Goal: Information Seeking & Learning: Learn about a topic

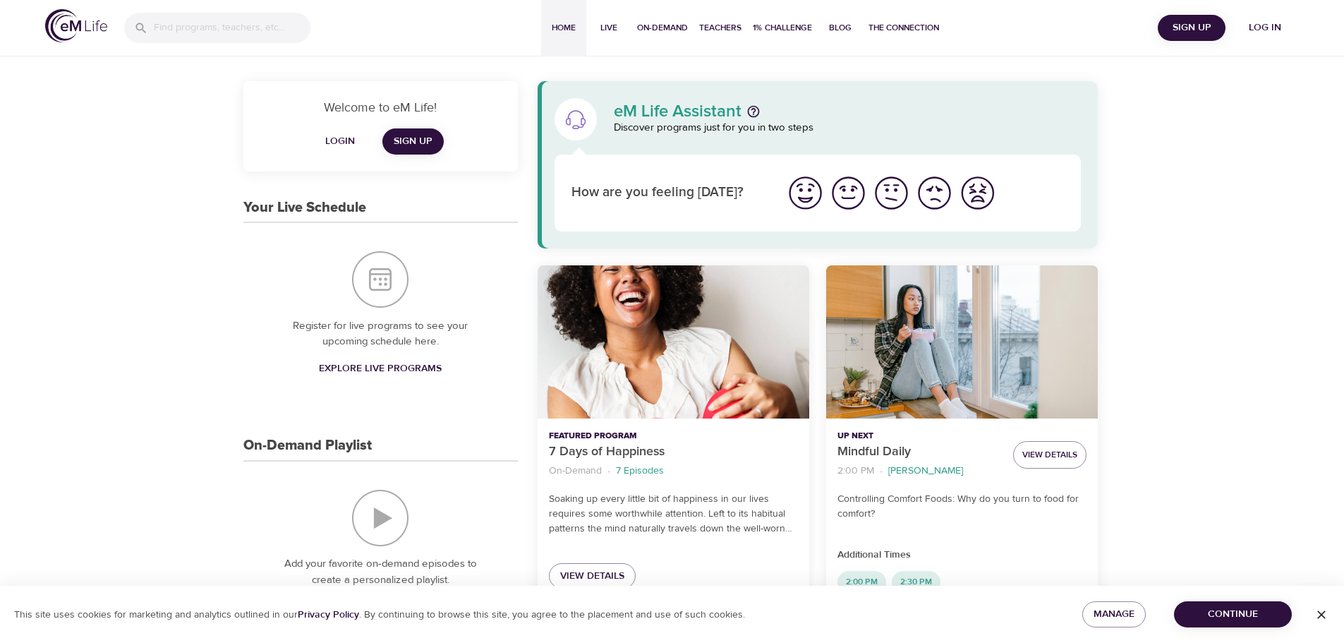
click at [1273, 29] on span "Log in" at bounding box center [1265, 28] width 56 height 18
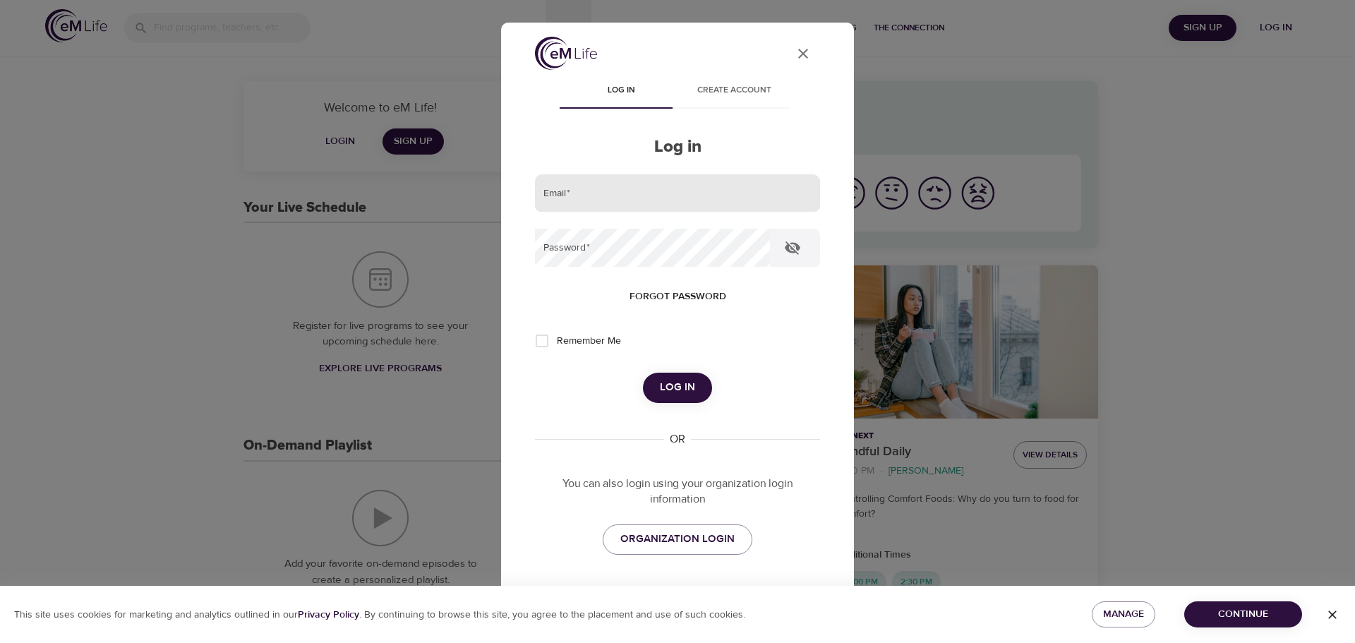
click at [708, 195] on input "email" at bounding box center [677, 193] width 285 height 38
type input "[PERSON_NAME][EMAIL_ADDRESS][DOMAIN_NAME]"
click at [643, 373] on button "Log in" at bounding box center [677, 388] width 69 height 30
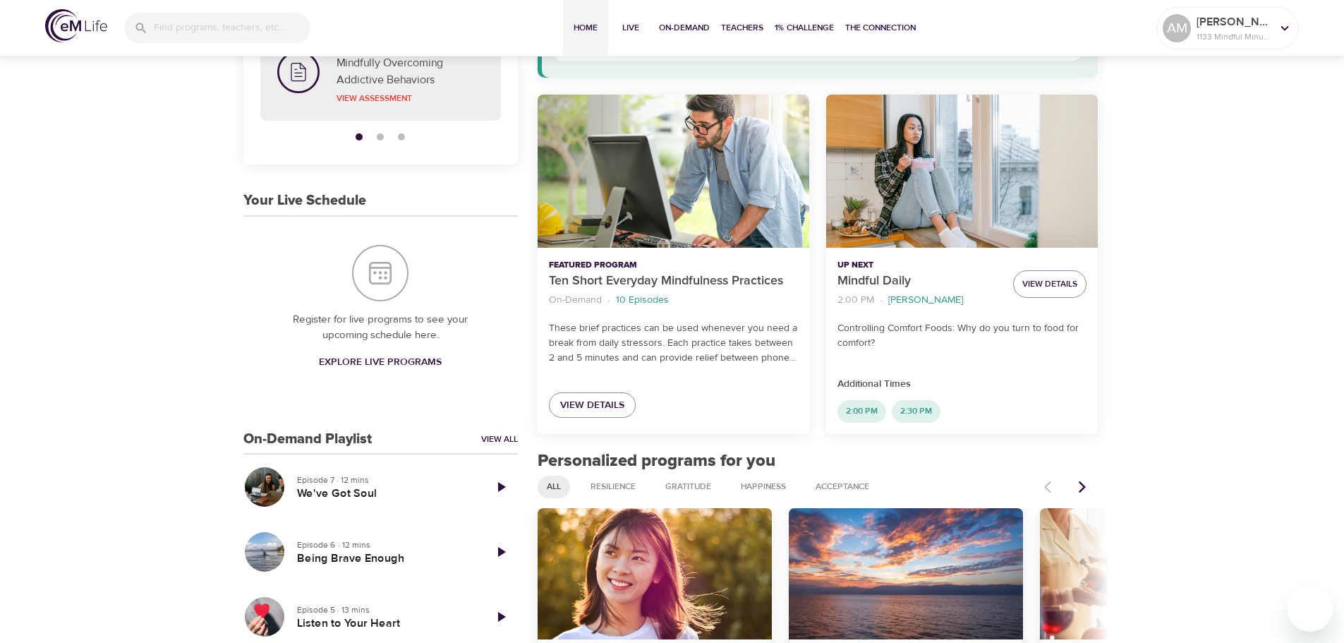
scroll to position [212, 0]
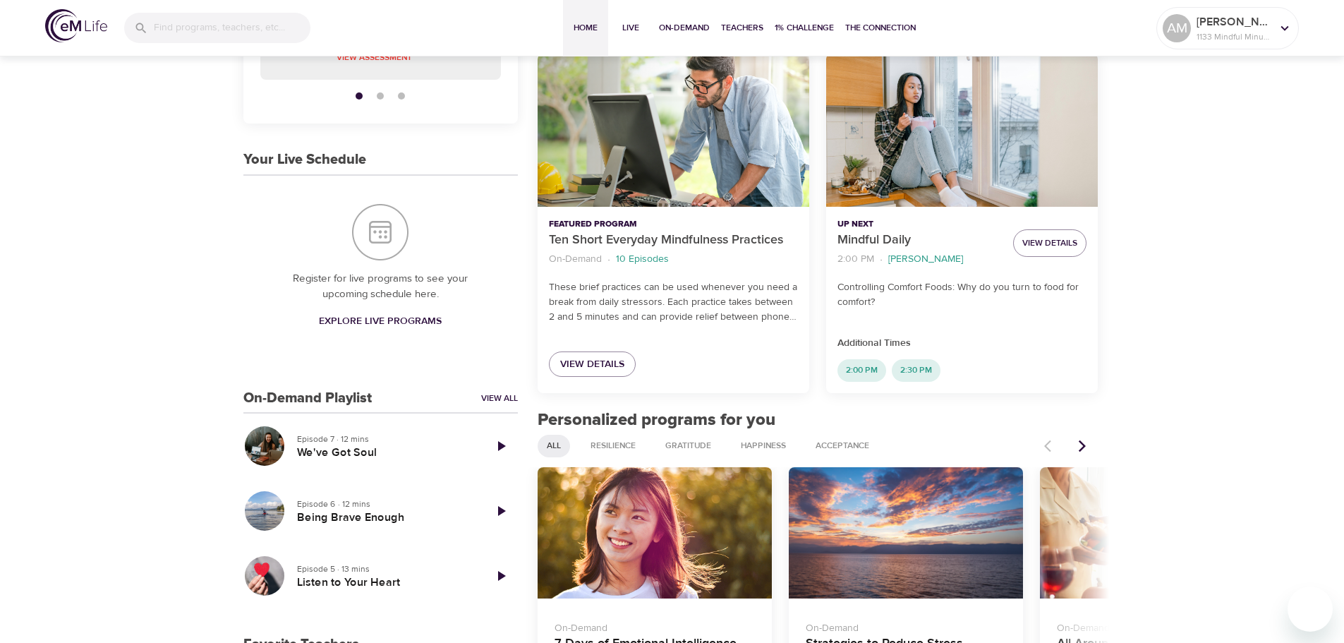
click at [1083, 447] on icon "Next items" at bounding box center [1082, 446] width 7 height 12
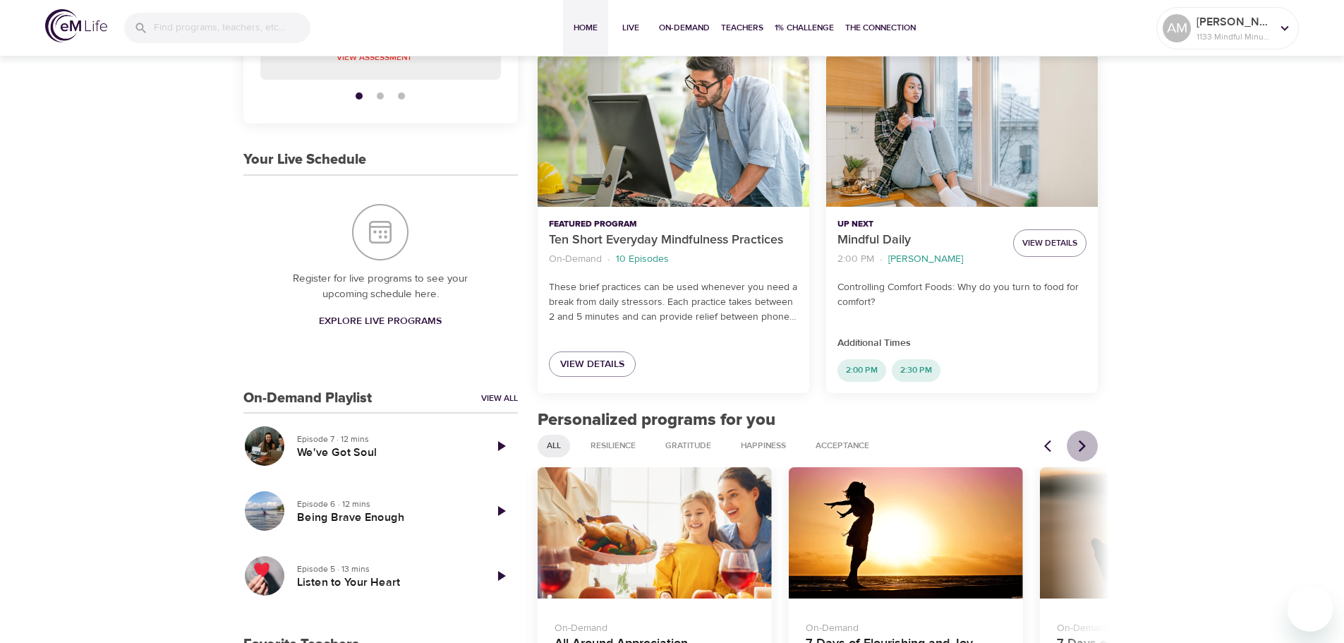
click at [1083, 447] on icon "Next items" at bounding box center [1082, 446] width 7 height 12
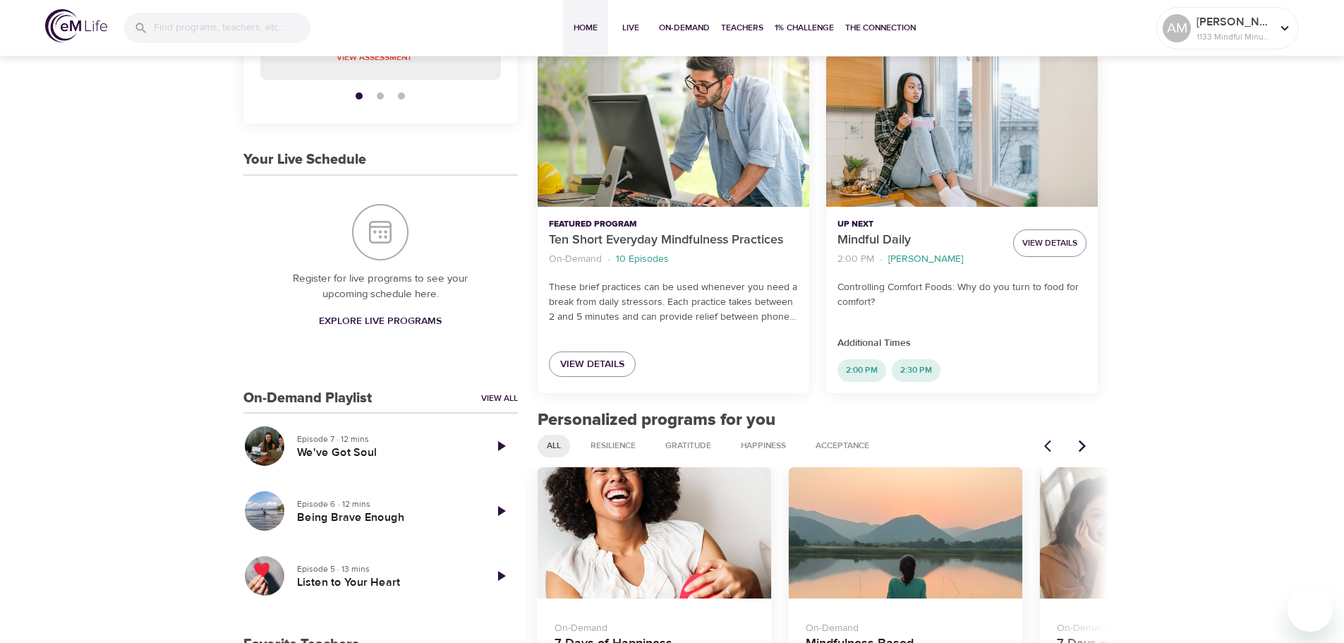
click at [1083, 447] on icon "Next items" at bounding box center [1082, 446] width 7 height 12
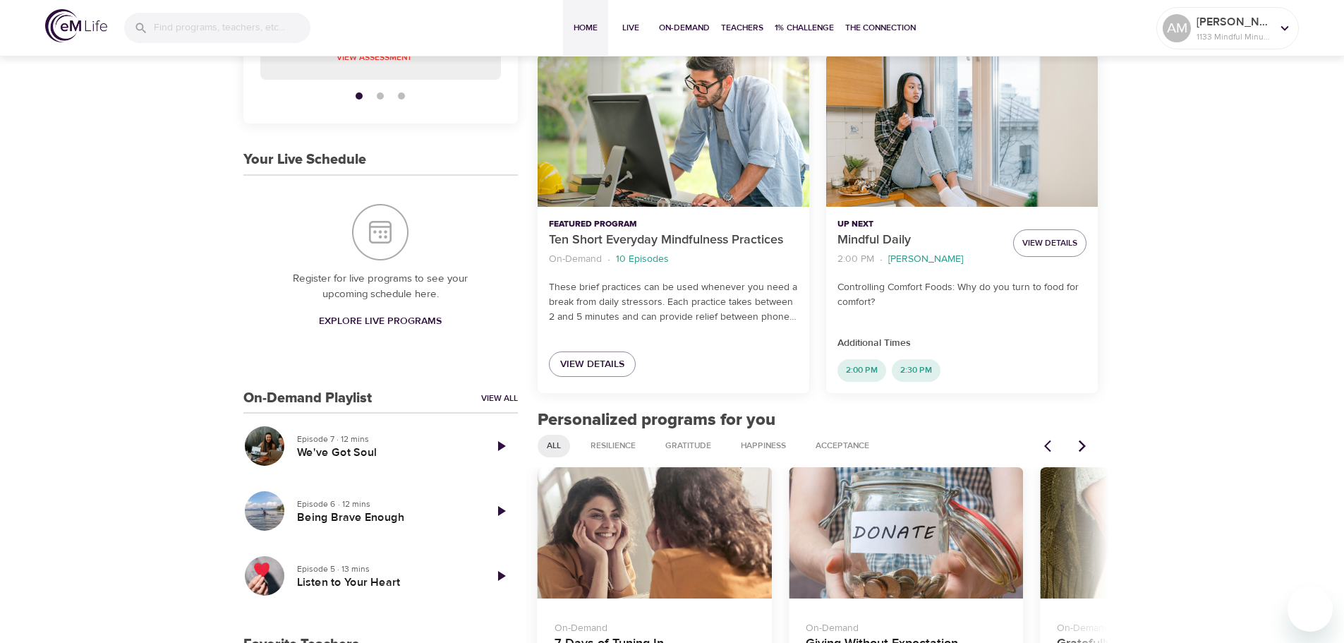
click at [1083, 447] on icon "Next items" at bounding box center [1082, 446] width 7 height 12
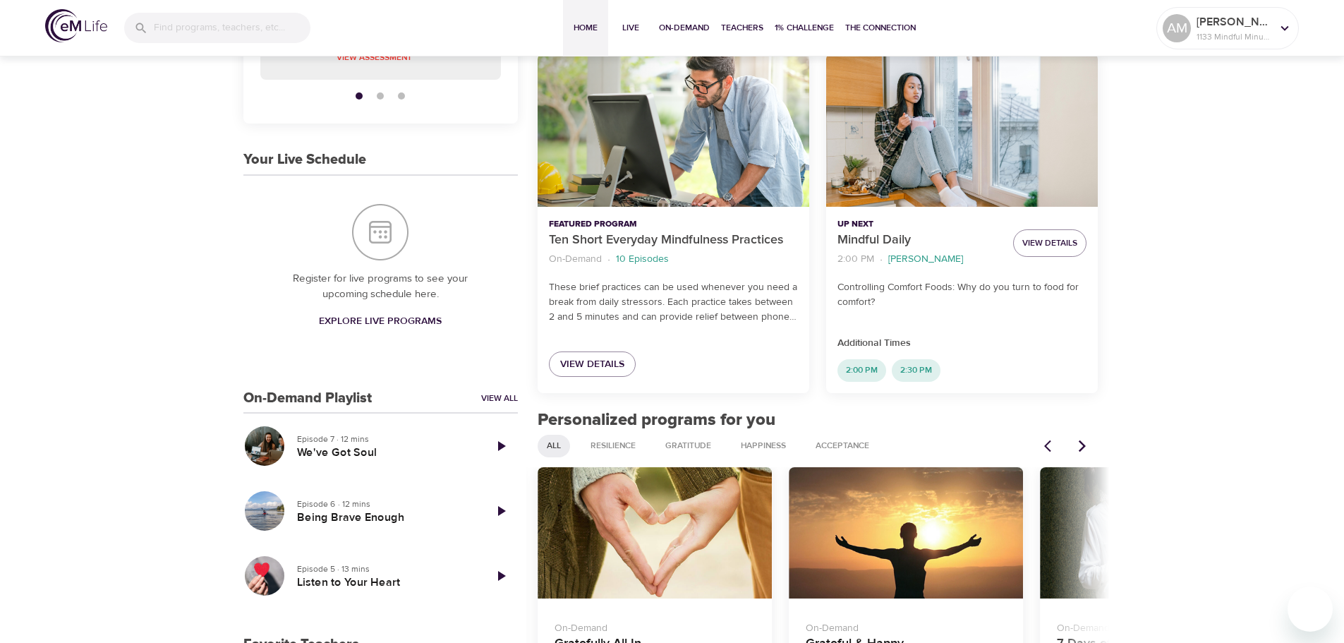
click at [1083, 447] on icon "Next items" at bounding box center [1082, 446] width 7 height 12
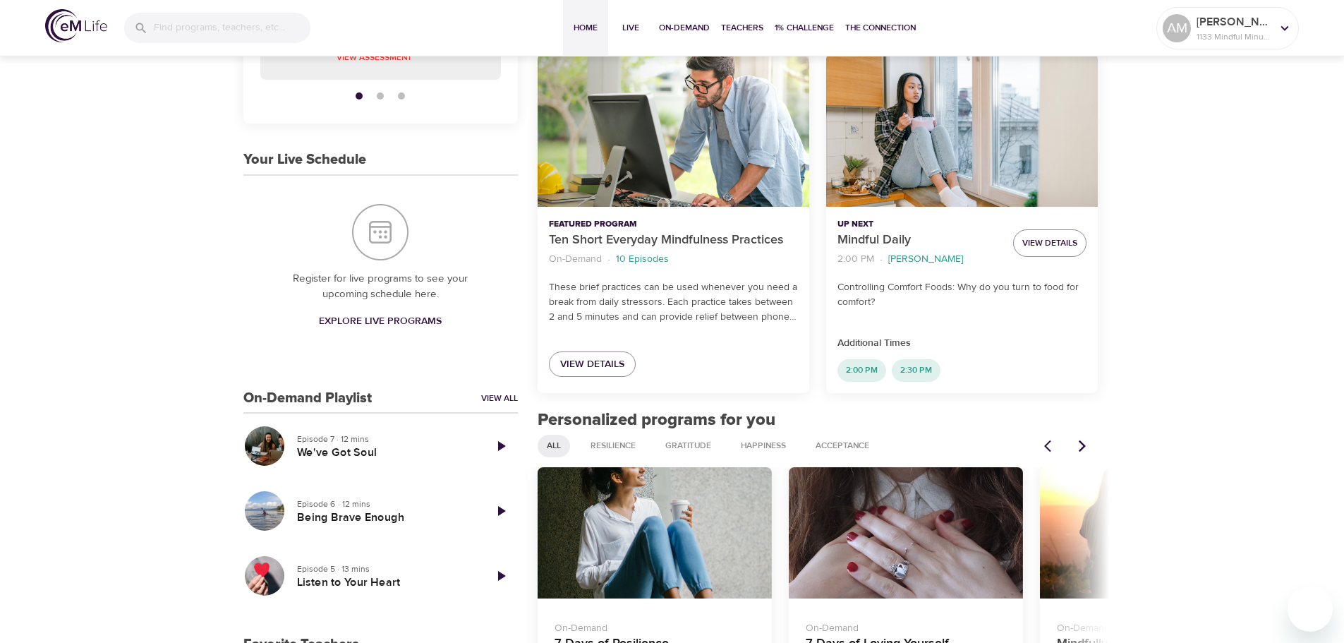
click at [1083, 447] on icon "Next items" at bounding box center [1082, 446] width 7 height 12
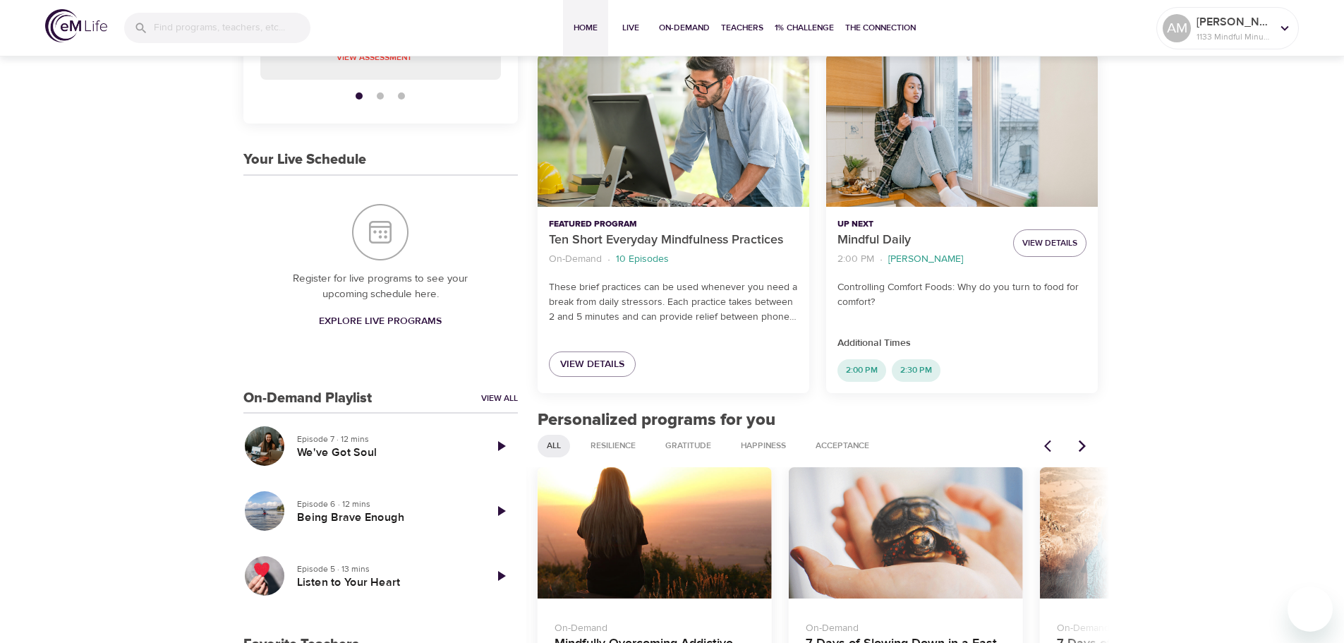
click at [1083, 447] on icon "Next items" at bounding box center [1082, 446] width 7 height 12
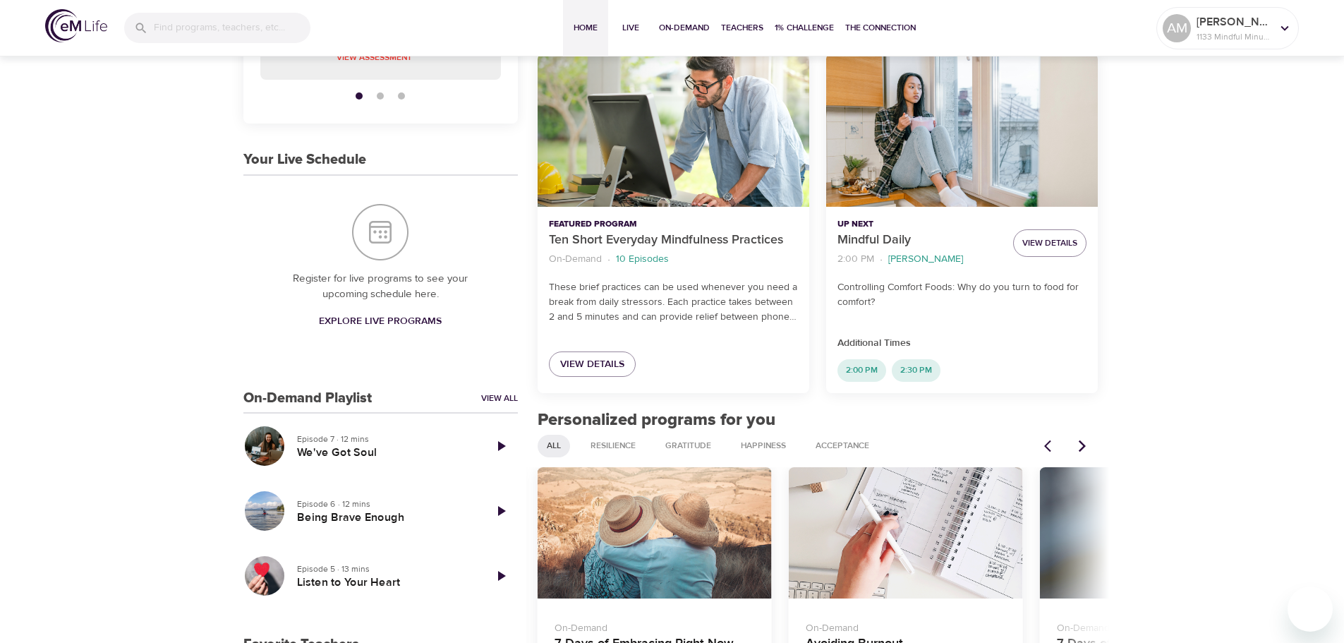
click at [1083, 447] on icon "Next items" at bounding box center [1082, 446] width 7 height 12
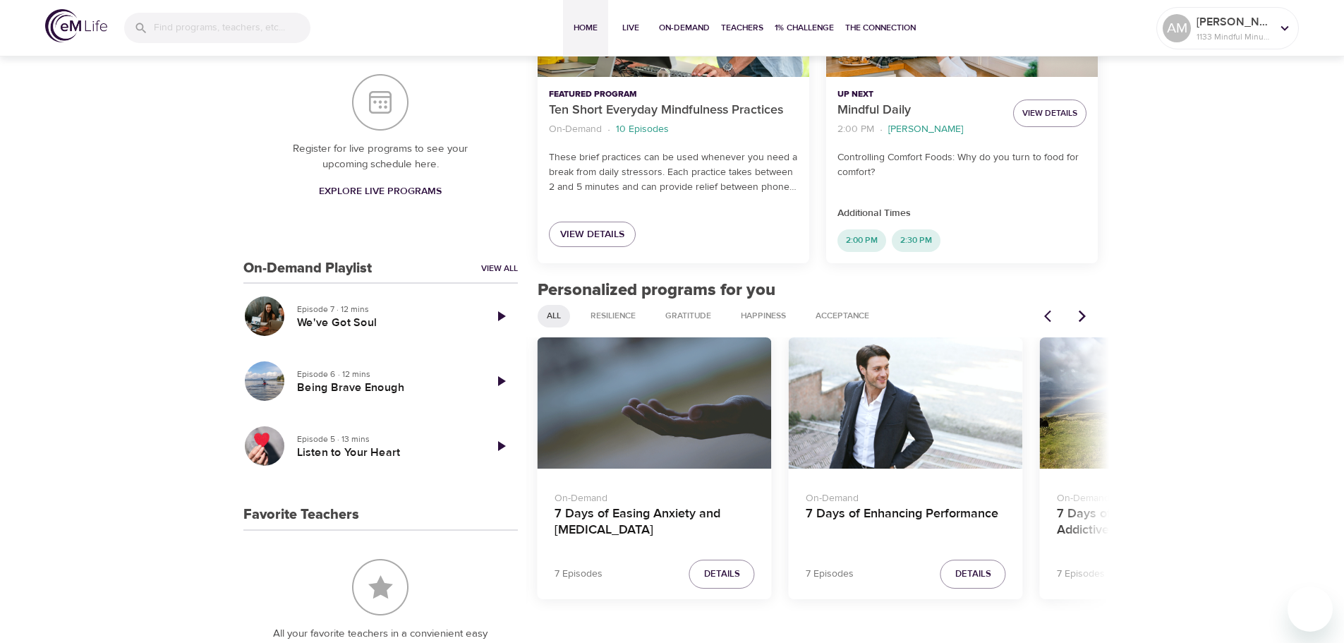
scroll to position [353, 0]
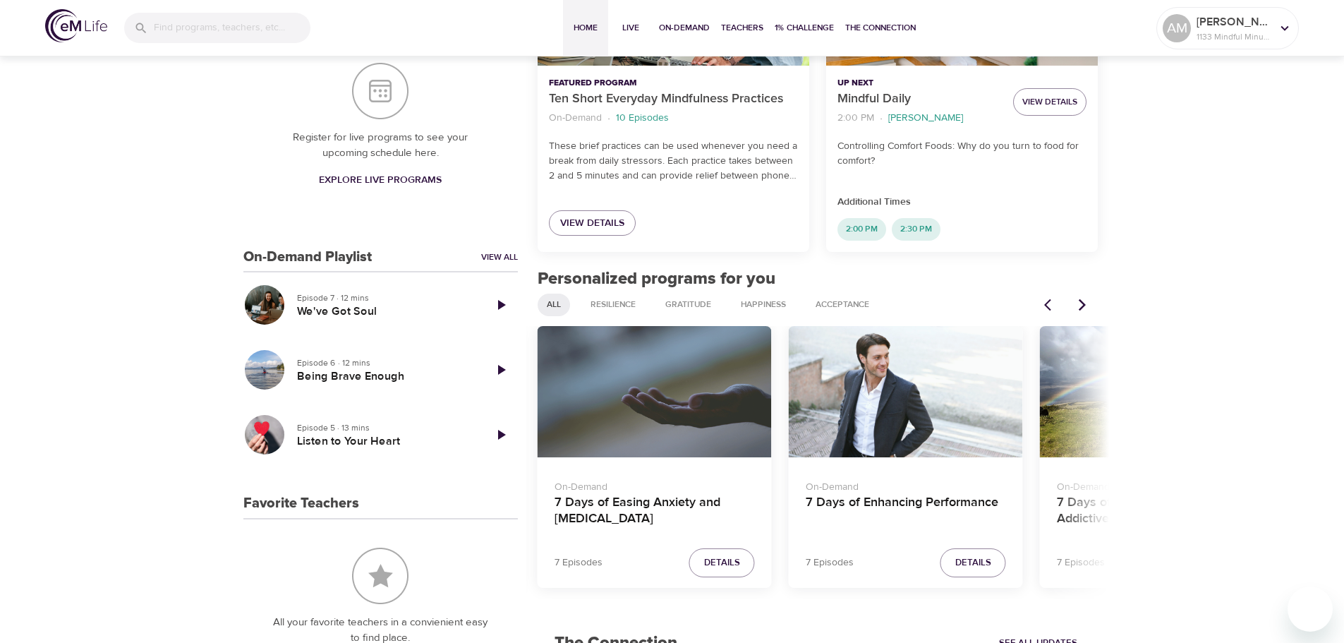
click at [893, 431] on div "7 Days of Enhancing Performance" at bounding box center [906, 392] width 234 height 132
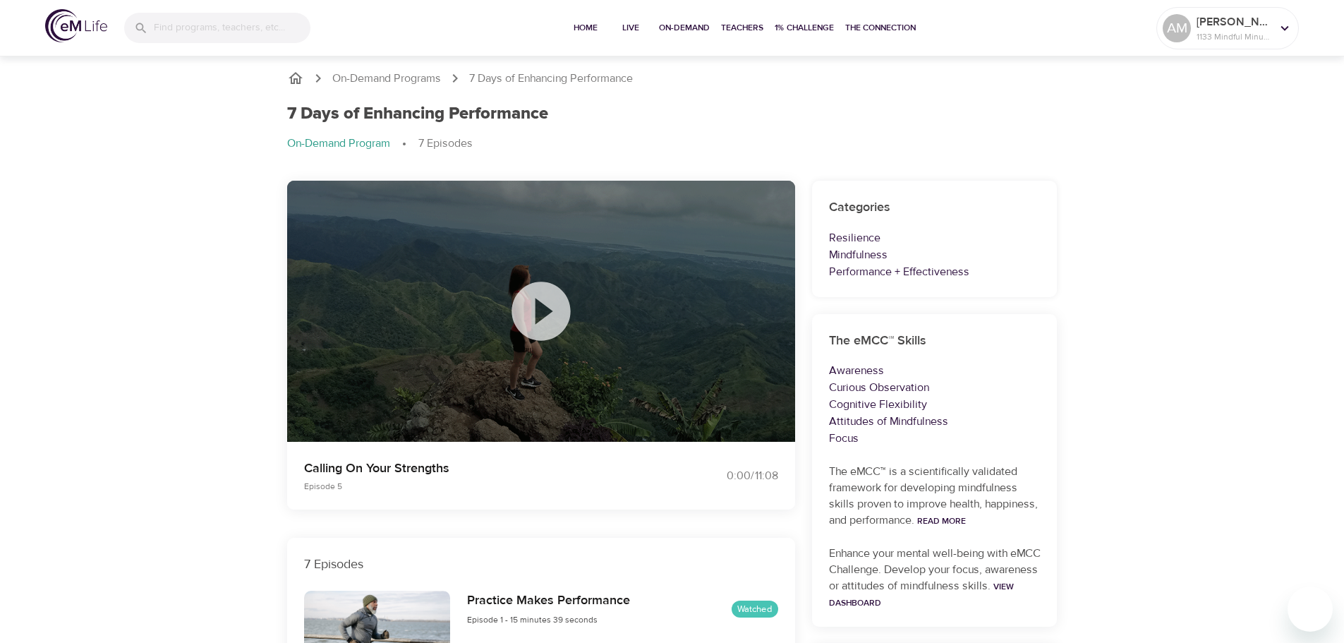
click at [535, 304] on icon at bounding box center [541, 311] width 59 height 59
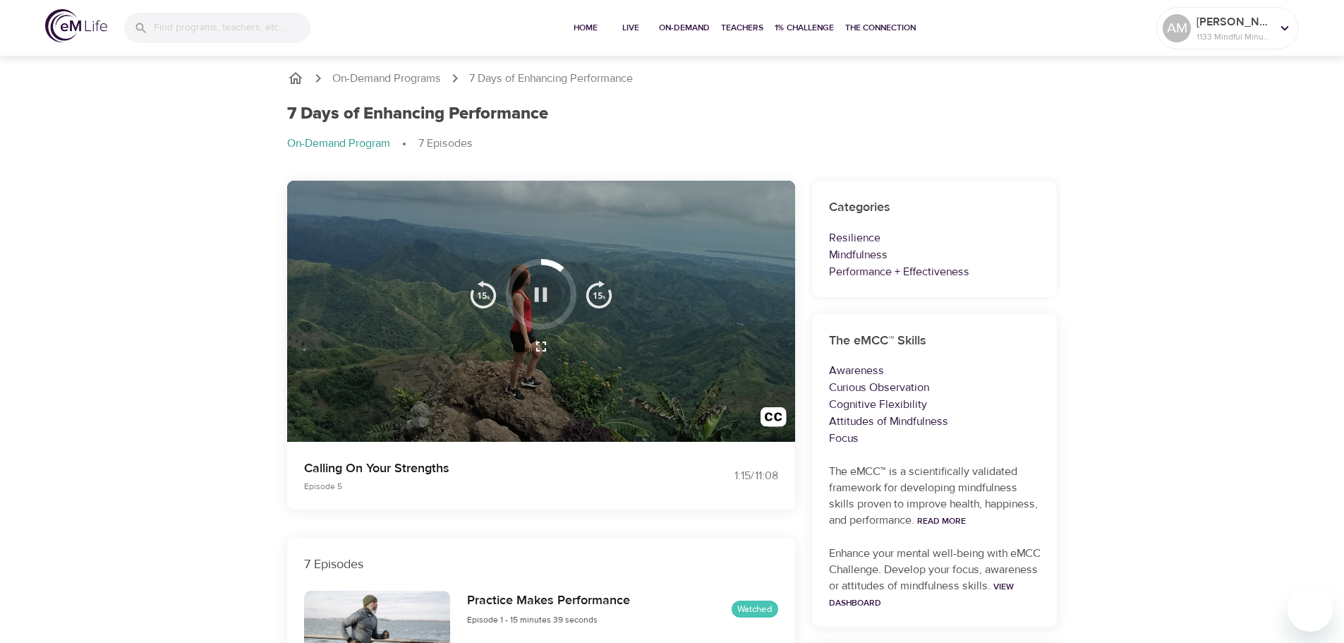
click at [536, 283] on icon "button" at bounding box center [541, 294] width 25 height 25
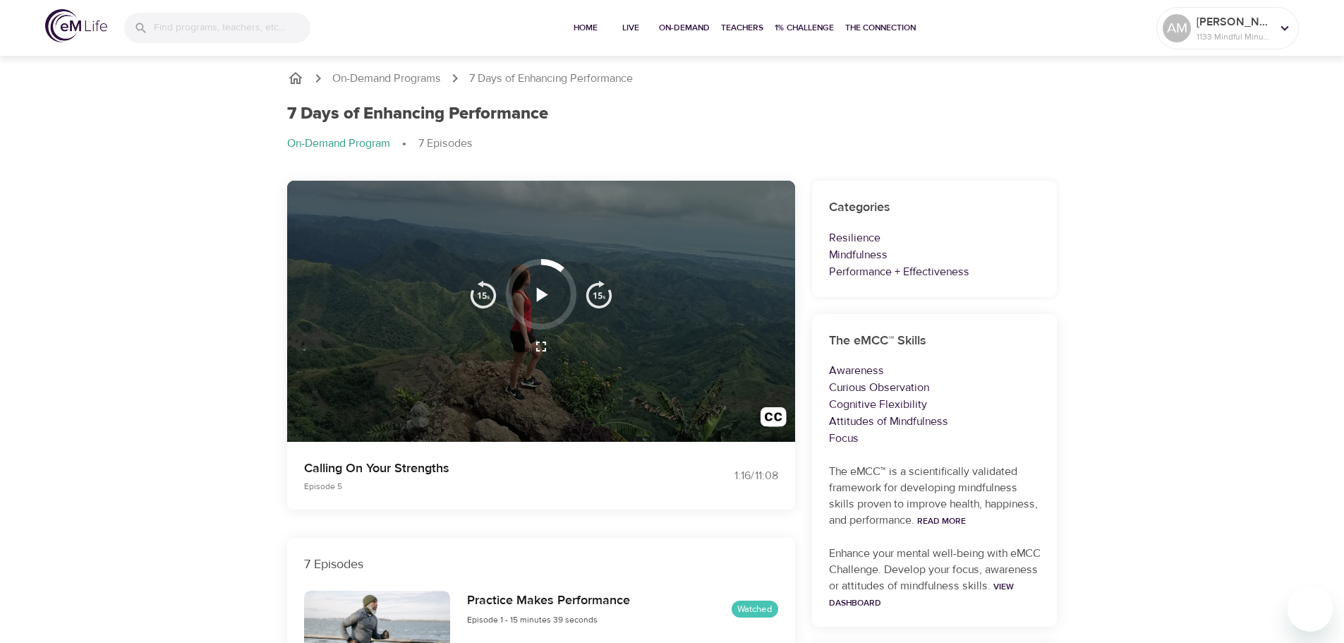
click at [548, 299] on icon "button" at bounding box center [541, 294] width 25 height 25
